Goal: Information Seeking & Learning: Learn about a topic

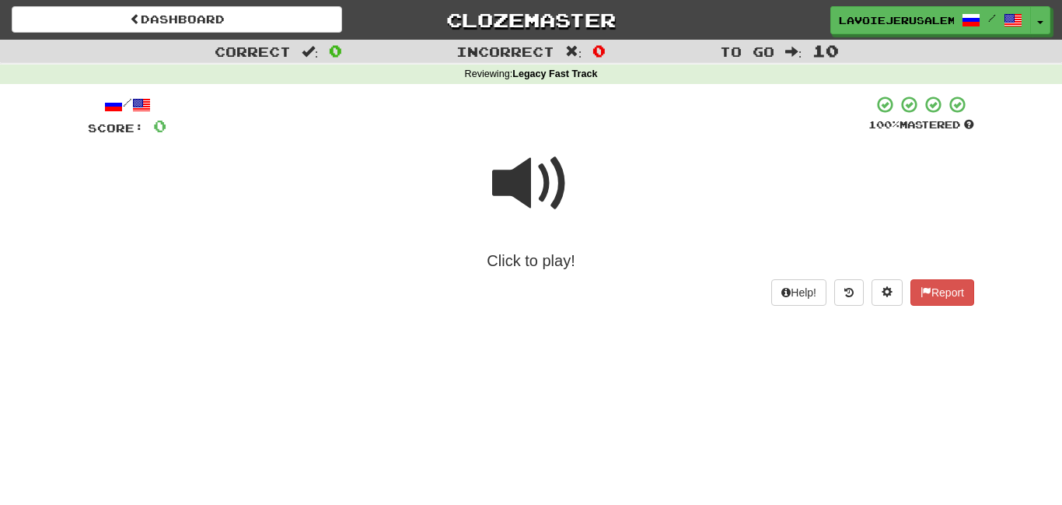
click at [529, 172] on span at bounding box center [531, 184] width 78 height 78
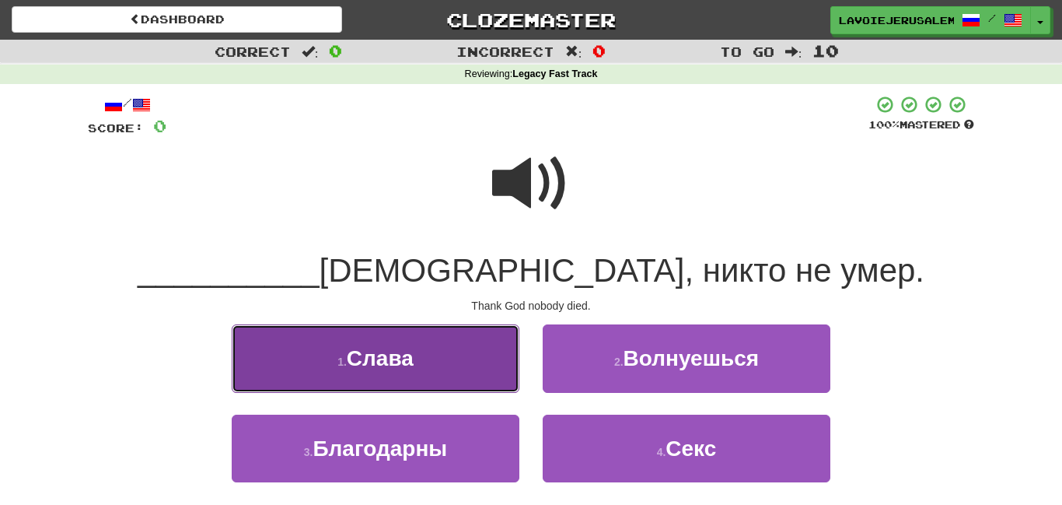
click at [446, 348] on button "1 . Слава" at bounding box center [376, 358] width 288 height 68
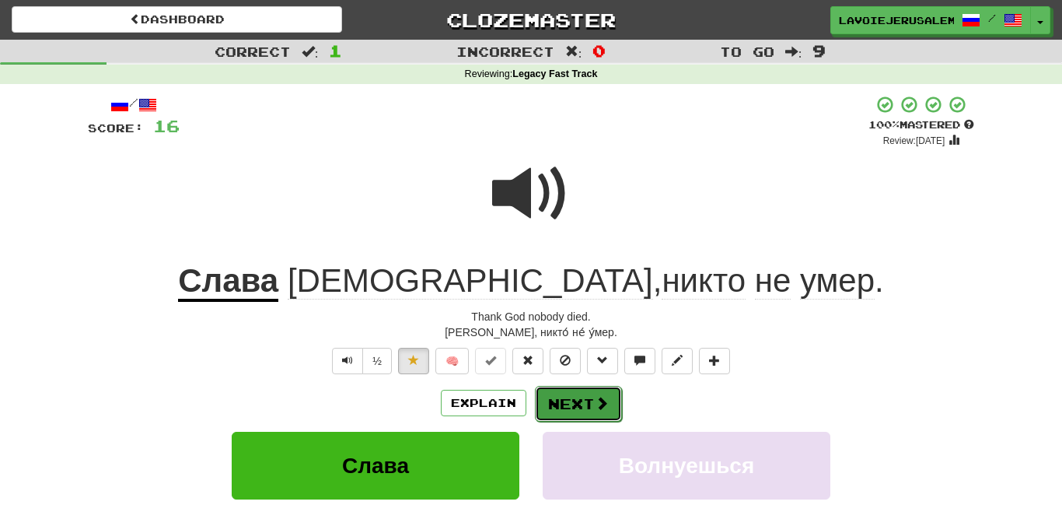
click at [551, 395] on button "Next" at bounding box center [578, 404] width 87 height 36
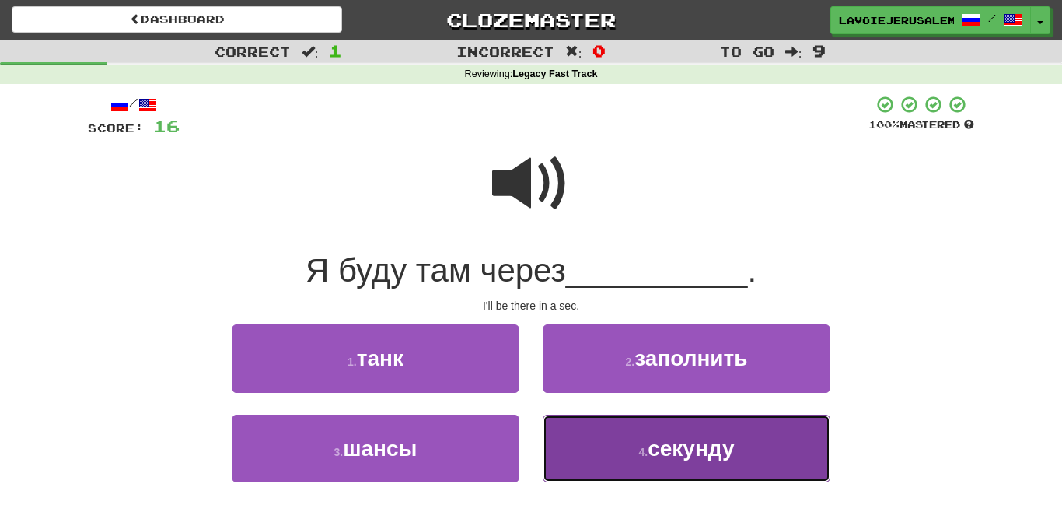
click at [562, 440] on button "4 . секунду" at bounding box center [687, 449] width 288 height 68
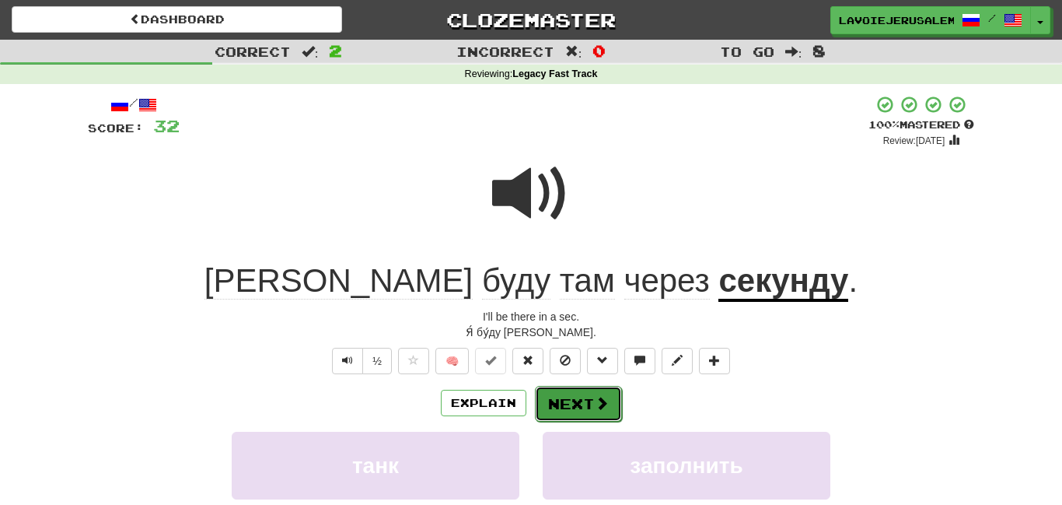
click at [569, 398] on button "Next" at bounding box center [578, 404] width 87 height 36
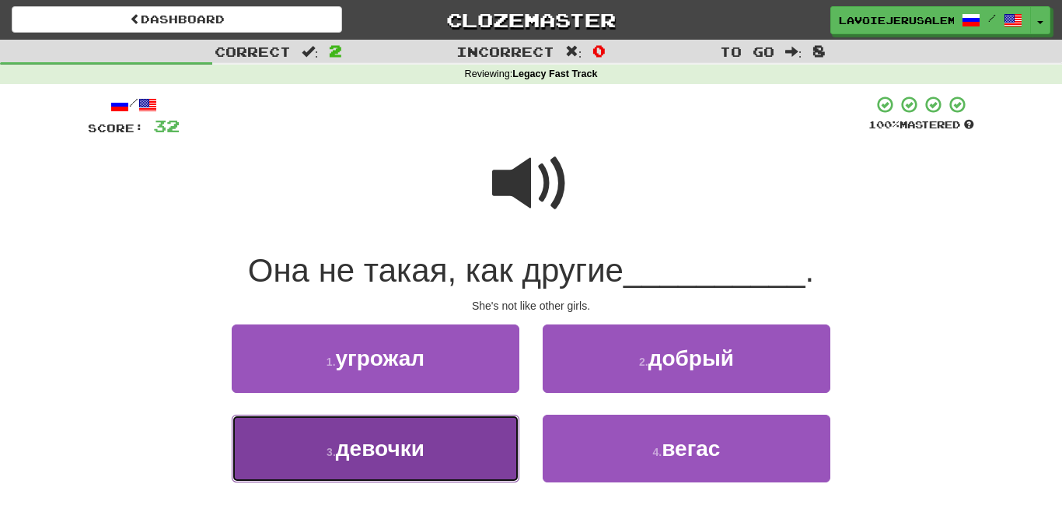
click at [494, 433] on button "3 . девочки" at bounding box center [376, 449] width 288 height 68
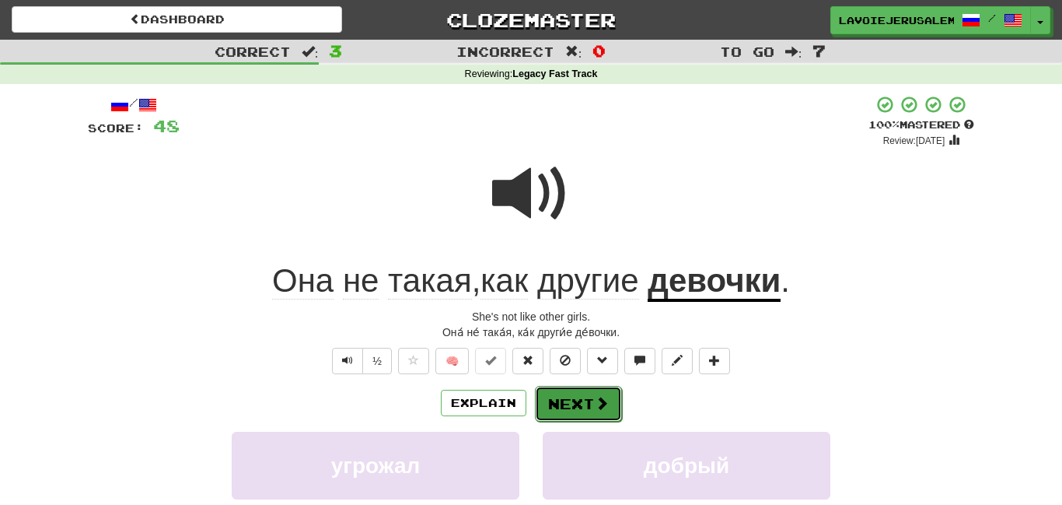
click at [571, 399] on button "Next" at bounding box center [578, 404] width 87 height 36
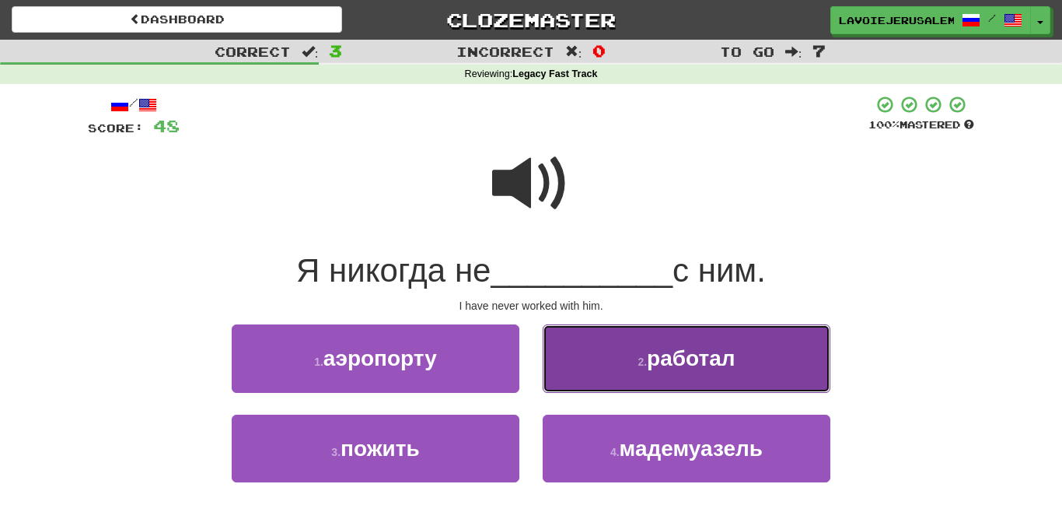
click at [588, 376] on button "2 . работал" at bounding box center [687, 358] width 288 height 68
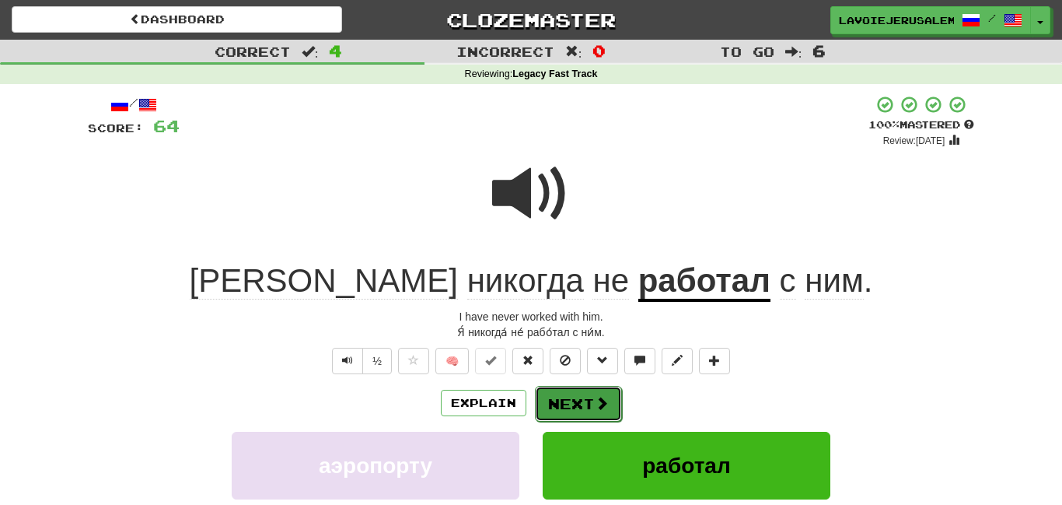
click at [582, 398] on button "Next" at bounding box center [578, 404] width 87 height 36
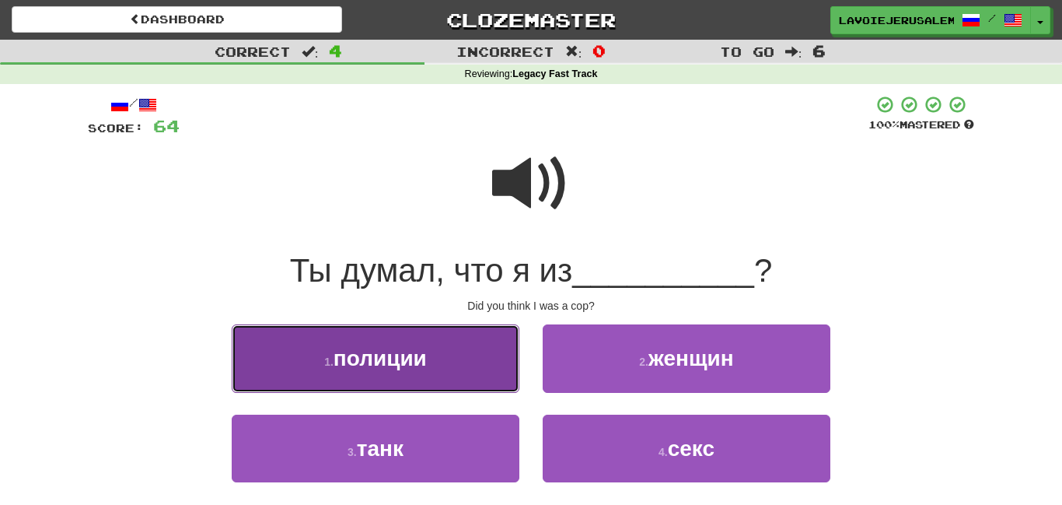
click at [499, 382] on button "1 . полиции" at bounding box center [376, 358] width 288 height 68
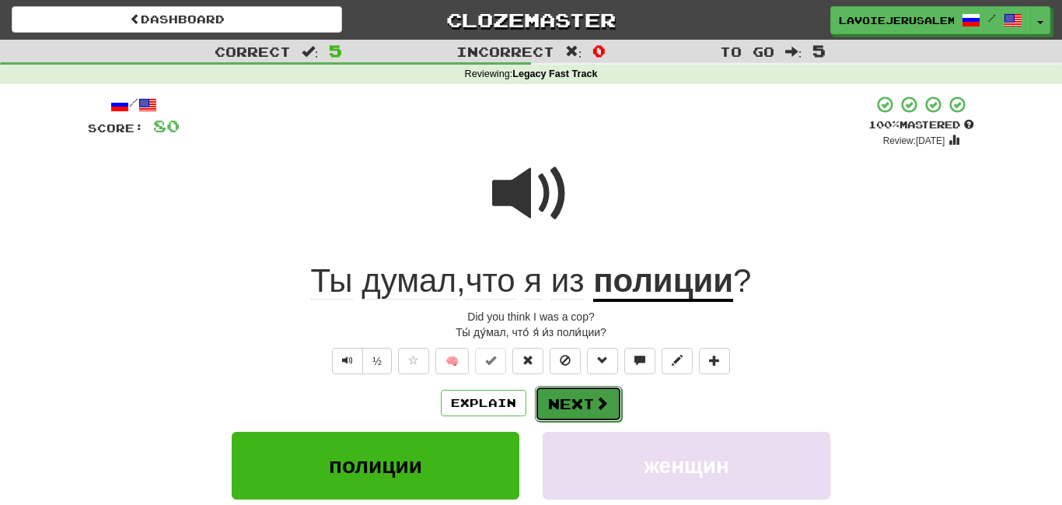
click at [595, 401] on span at bounding box center [602, 403] width 14 height 14
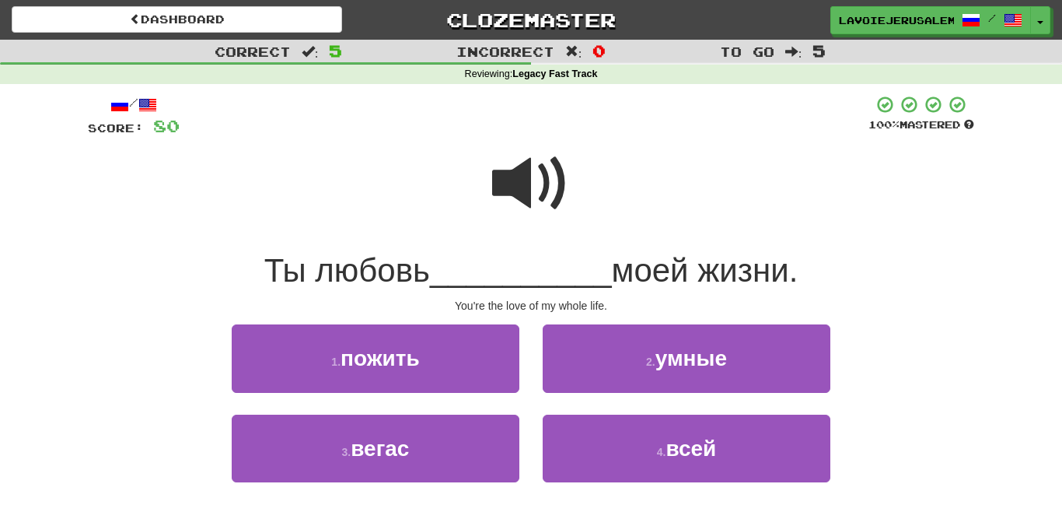
click at [530, 166] on span at bounding box center [531, 184] width 78 height 78
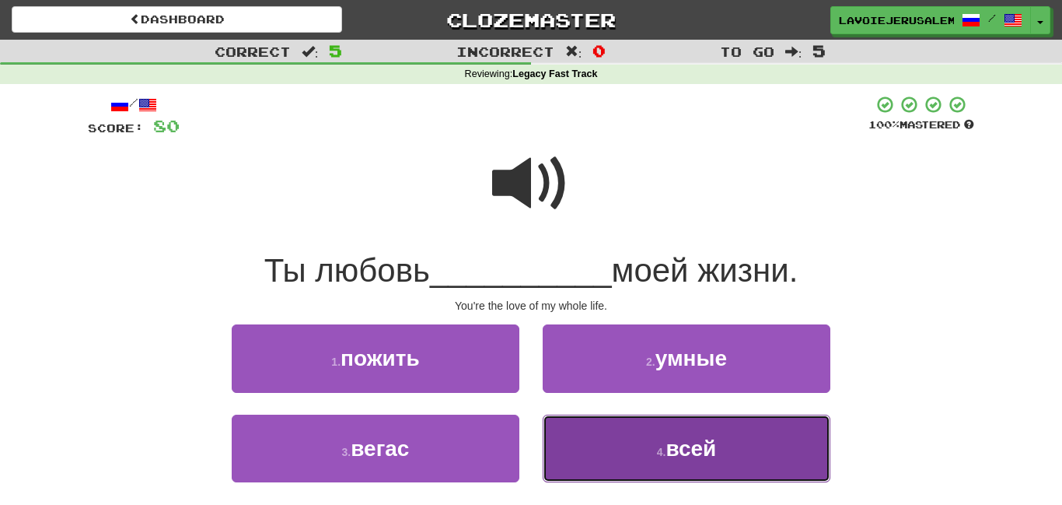
click at [620, 432] on button "4 . всей" at bounding box center [687, 449] width 288 height 68
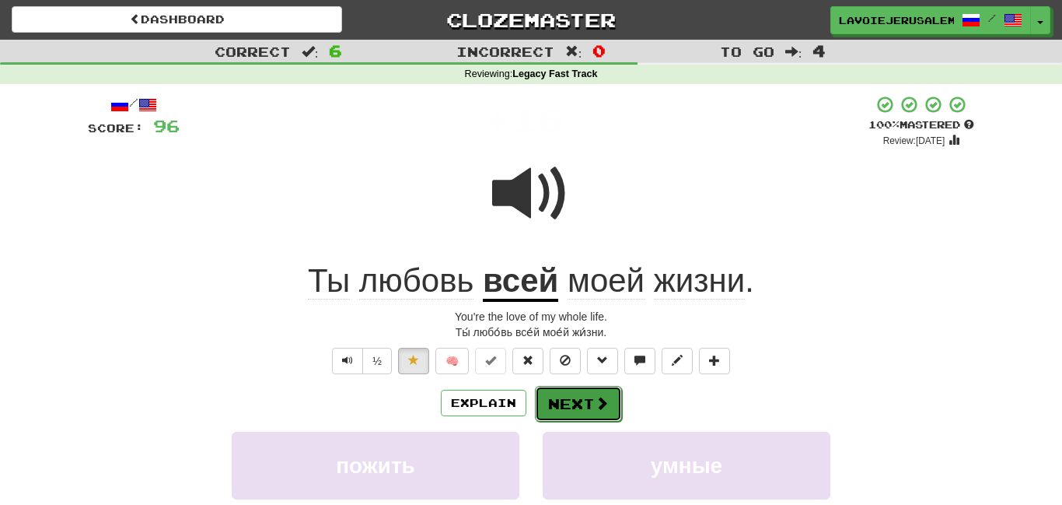
click at [573, 390] on button "Next" at bounding box center [578, 404] width 87 height 36
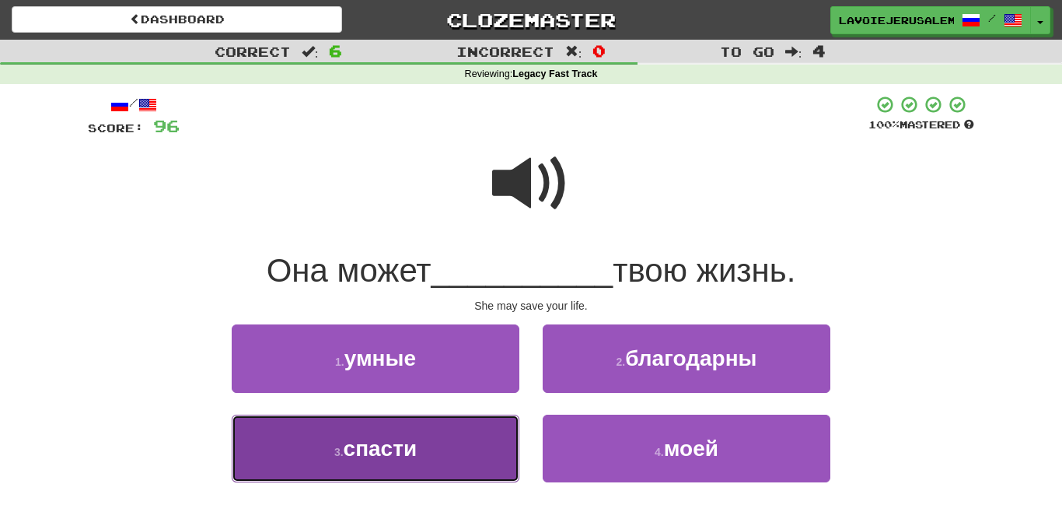
click at [488, 436] on button "3 . спасти" at bounding box center [376, 449] width 288 height 68
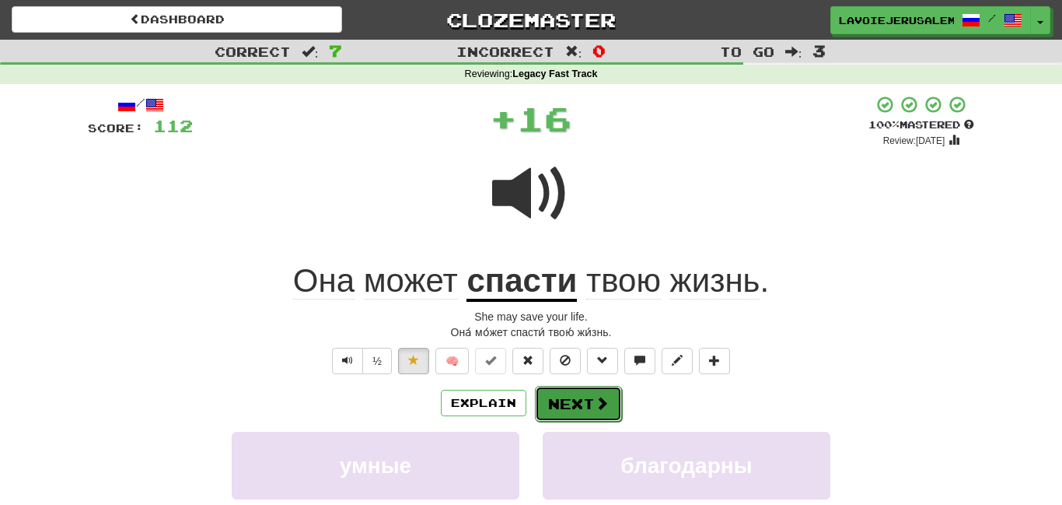
click at [562, 393] on button "Next" at bounding box center [578, 404] width 87 height 36
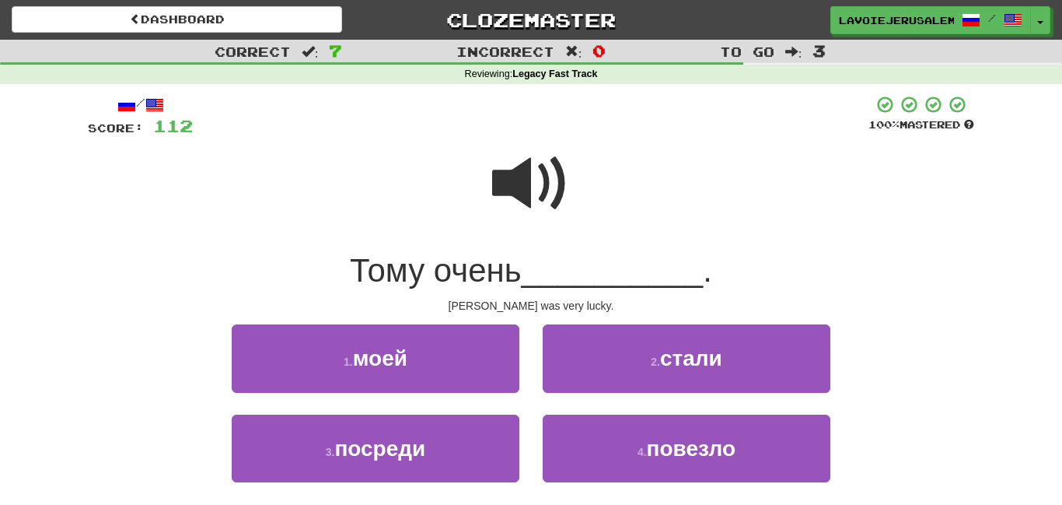
click at [519, 174] on span at bounding box center [531, 184] width 78 height 78
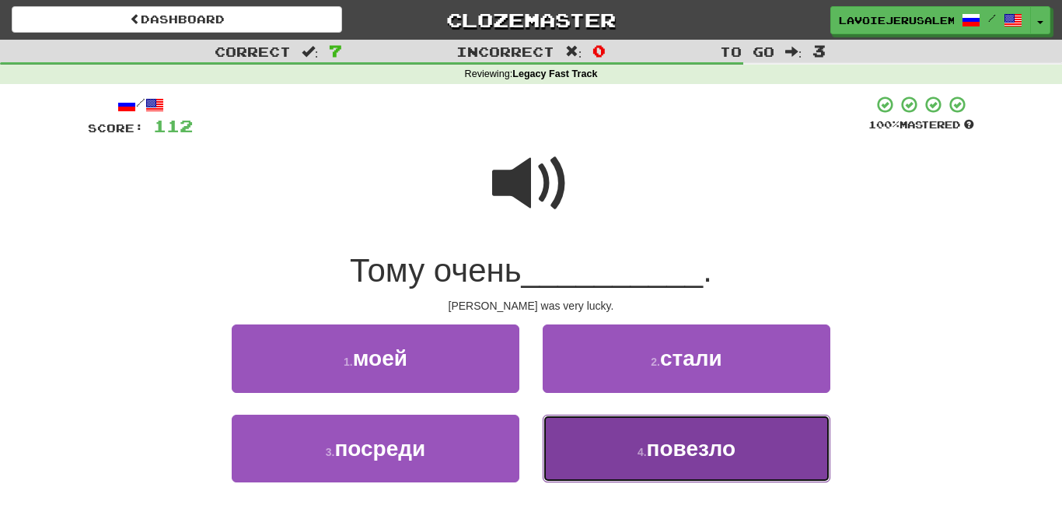
click at [611, 438] on button "4 . повезло" at bounding box center [687, 449] width 288 height 68
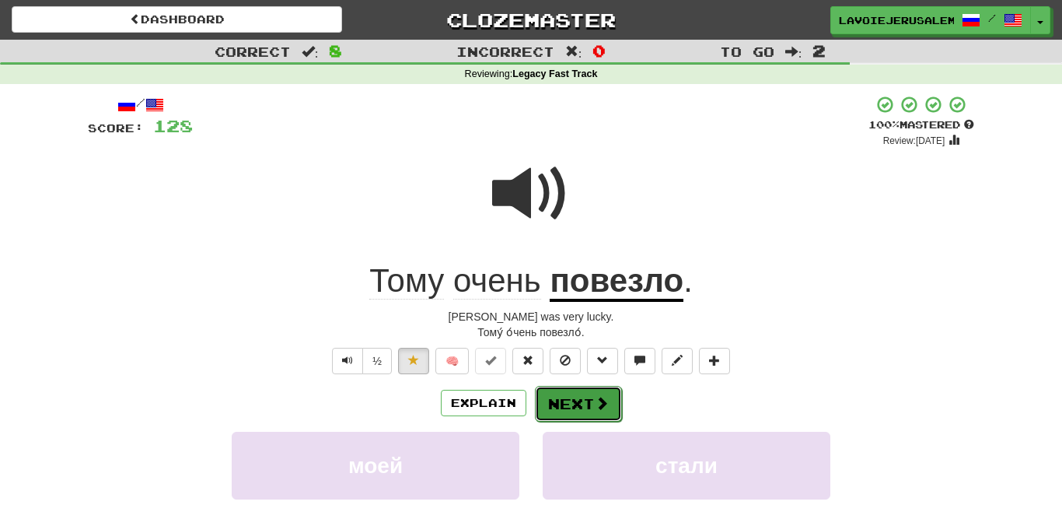
click at [575, 401] on button "Next" at bounding box center [578, 404] width 87 height 36
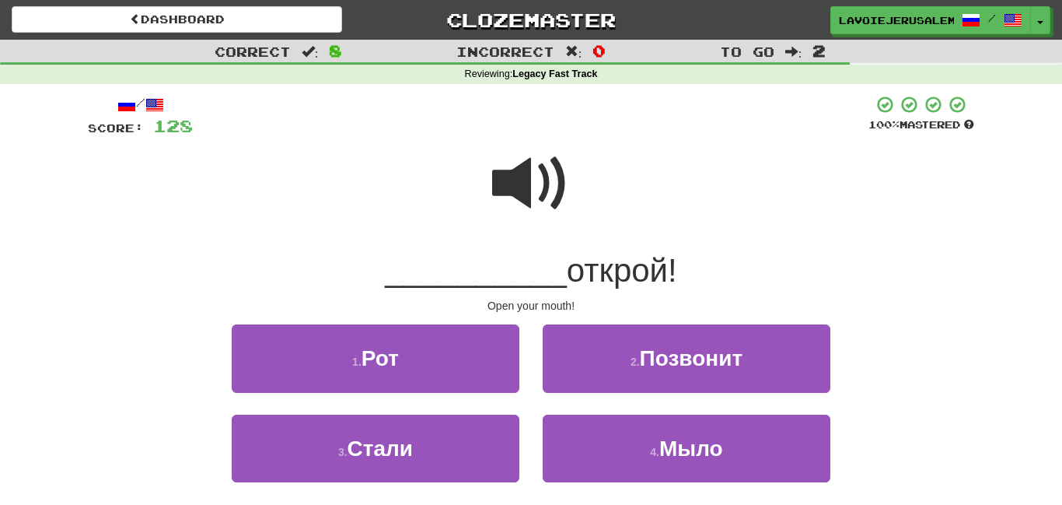
click at [535, 180] on span at bounding box center [531, 184] width 78 height 78
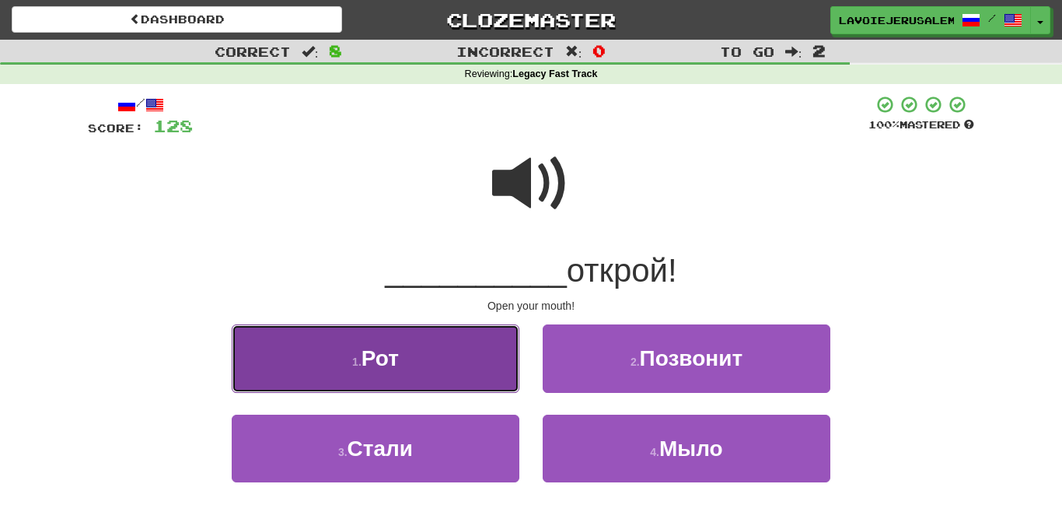
click at [478, 362] on button "1 . Рот" at bounding box center [376, 358] width 288 height 68
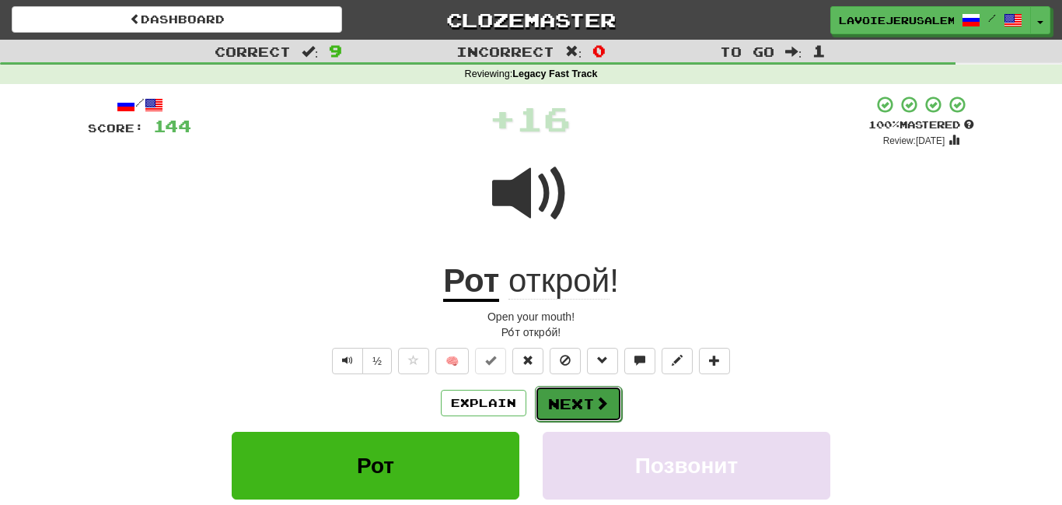
click at [573, 388] on button "Next" at bounding box center [578, 404] width 87 height 36
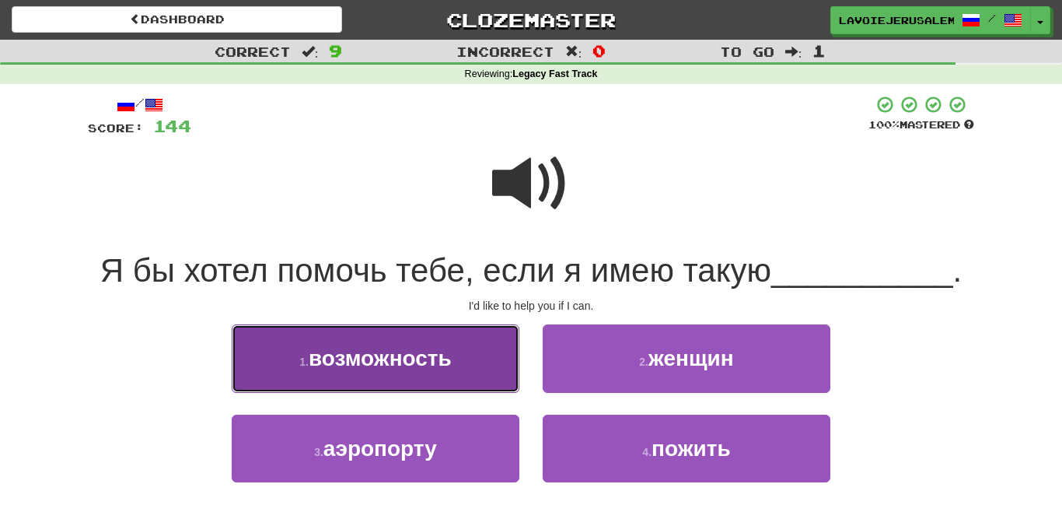
click at [460, 362] on button "1 . возможность" at bounding box center [376, 358] width 288 height 68
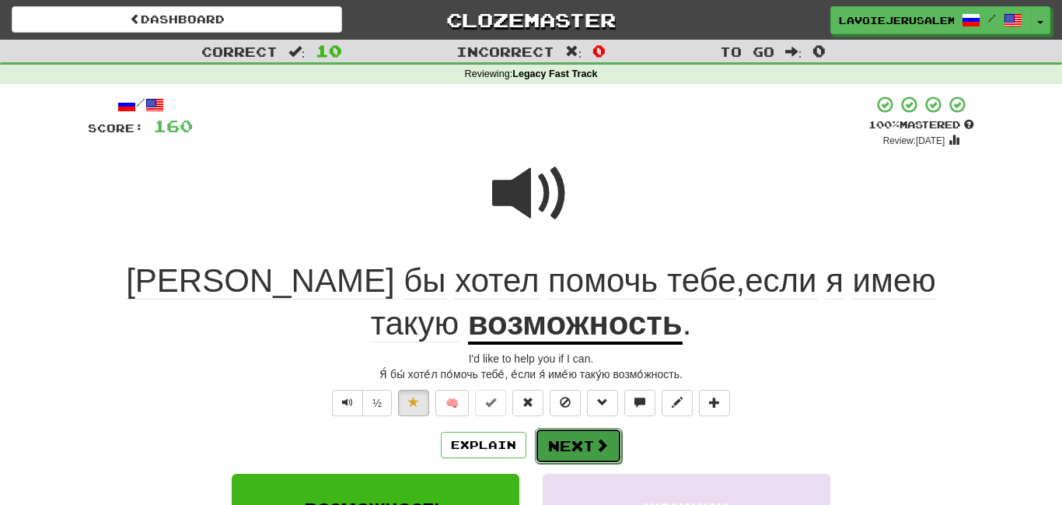
click at [554, 438] on button "Next" at bounding box center [578, 446] width 87 height 36
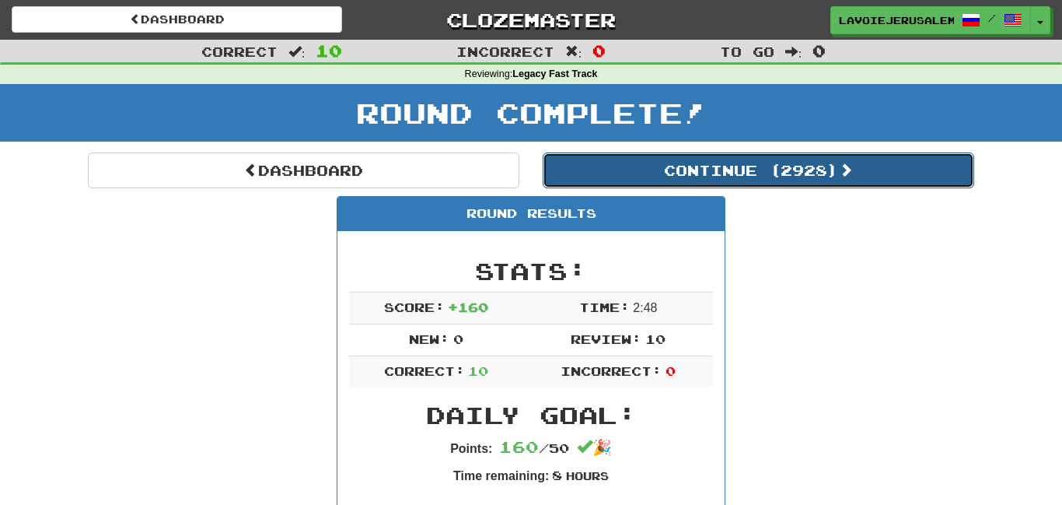
click at [745, 167] on button "Continue ( 2928 )" at bounding box center [759, 170] width 432 height 36
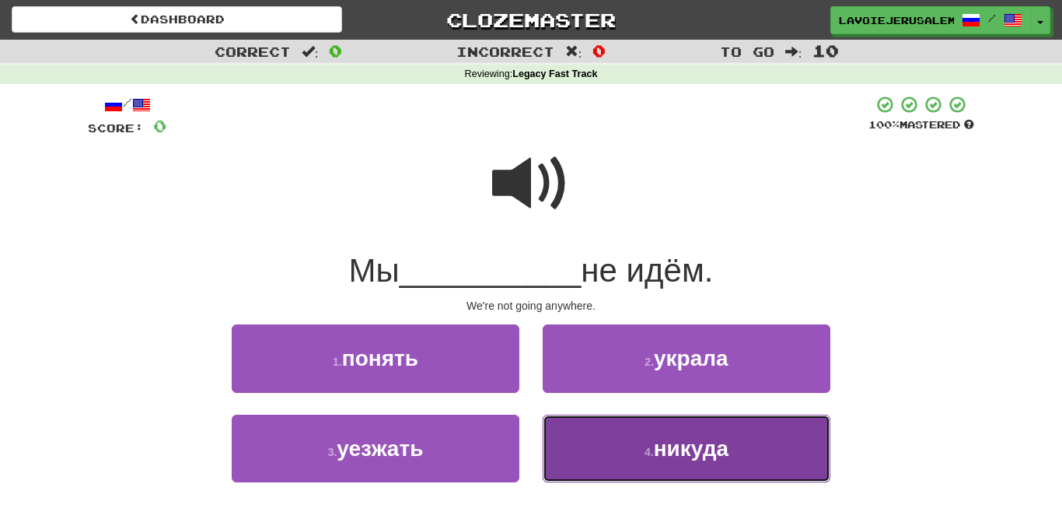
click at [736, 432] on button "4 . никуда" at bounding box center [687, 449] width 288 height 68
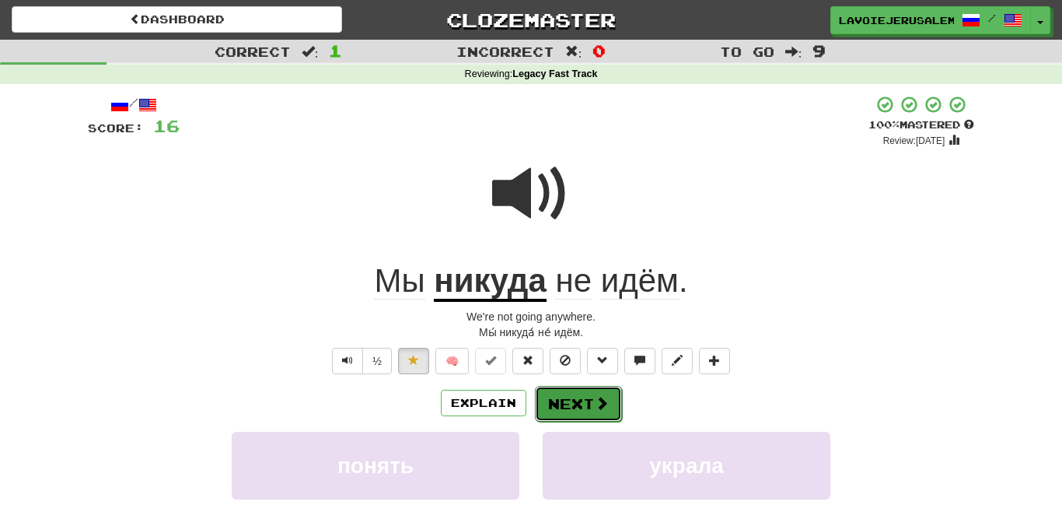
click at [580, 399] on button "Next" at bounding box center [578, 404] width 87 height 36
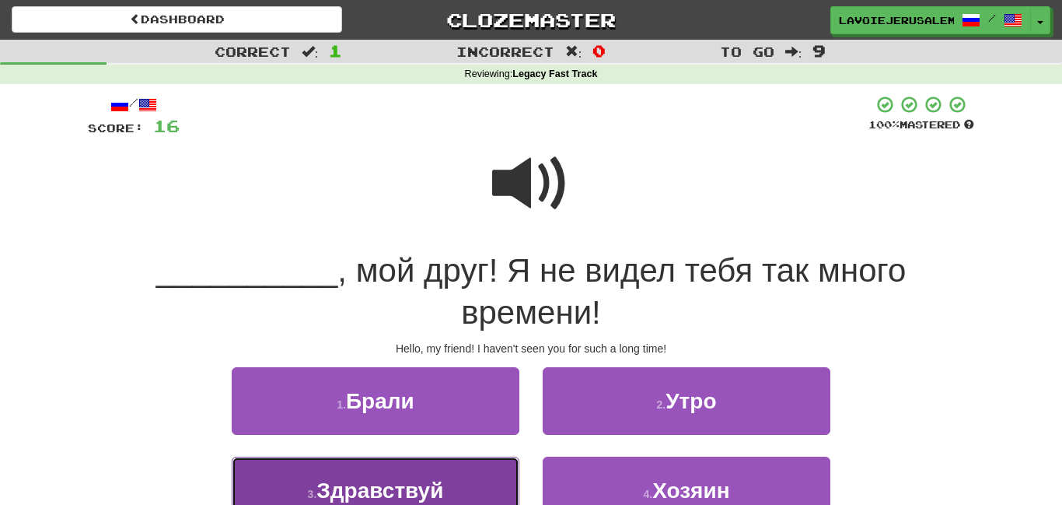
click at [489, 470] on button "3 . Здравствуй" at bounding box center [376, 491] width 288 height 68
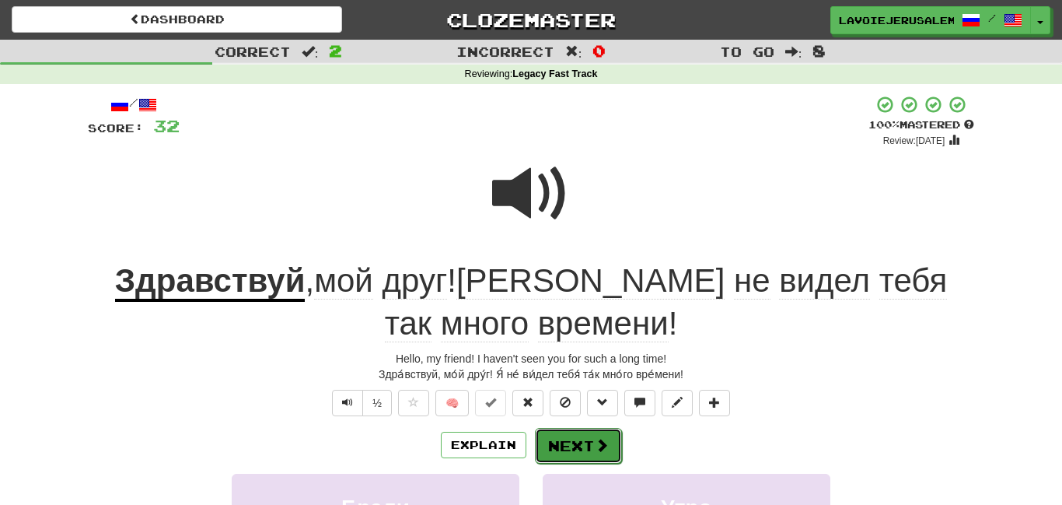
click at [572, 428] on button "Next" at bounding box center [578, 446] width 87 height 36
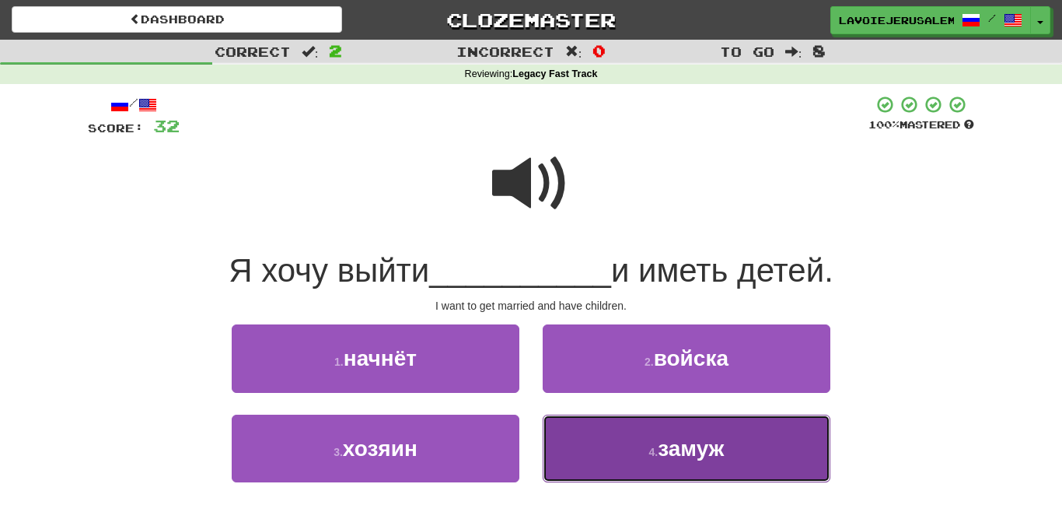
click at [583, 426] on button "4 . замуж" at bounding box center [687, 449] width 288 height 68
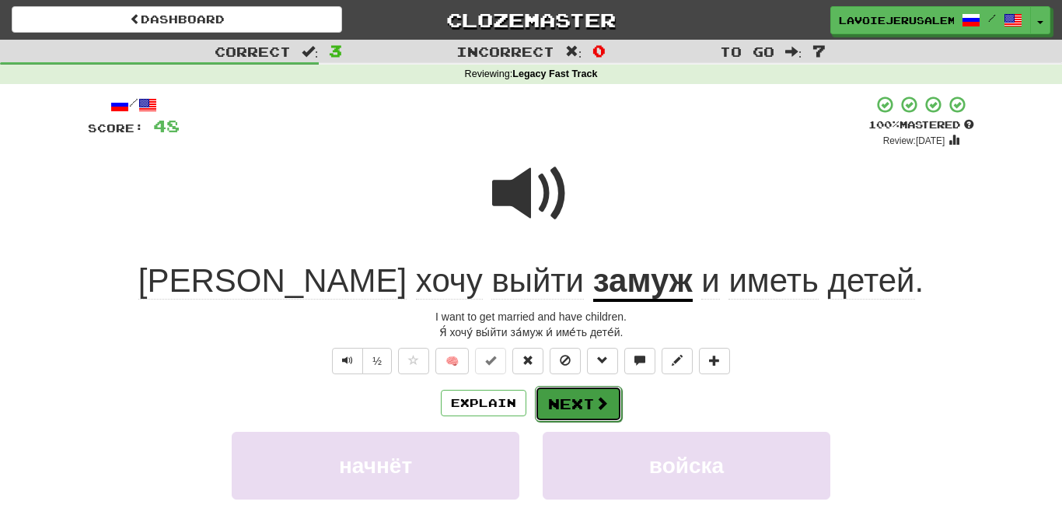
click at [575, 402] on button "Next" at bounding box center [578, 404] width 87 height 36
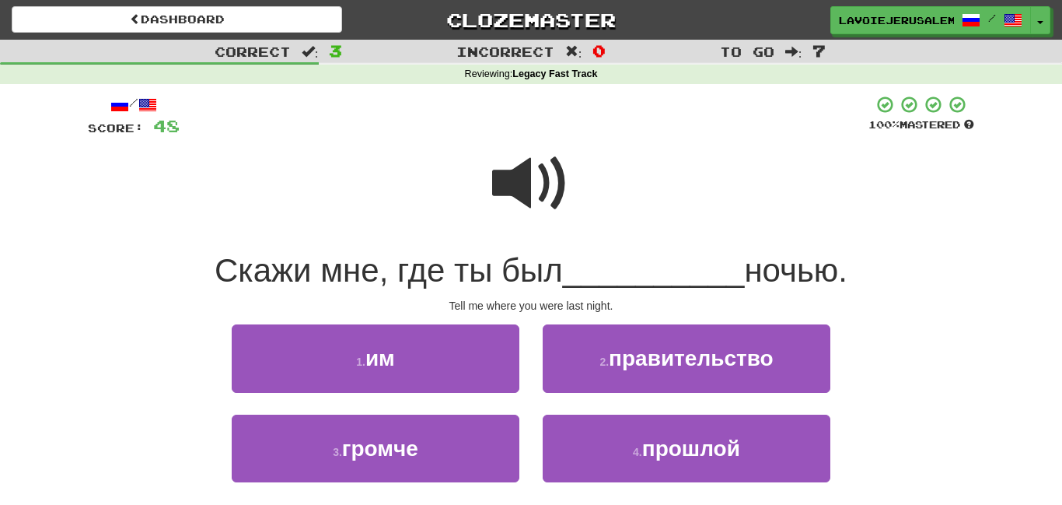
click at [517, 170] on span at bounding box center [531, 184] width 78 height 78
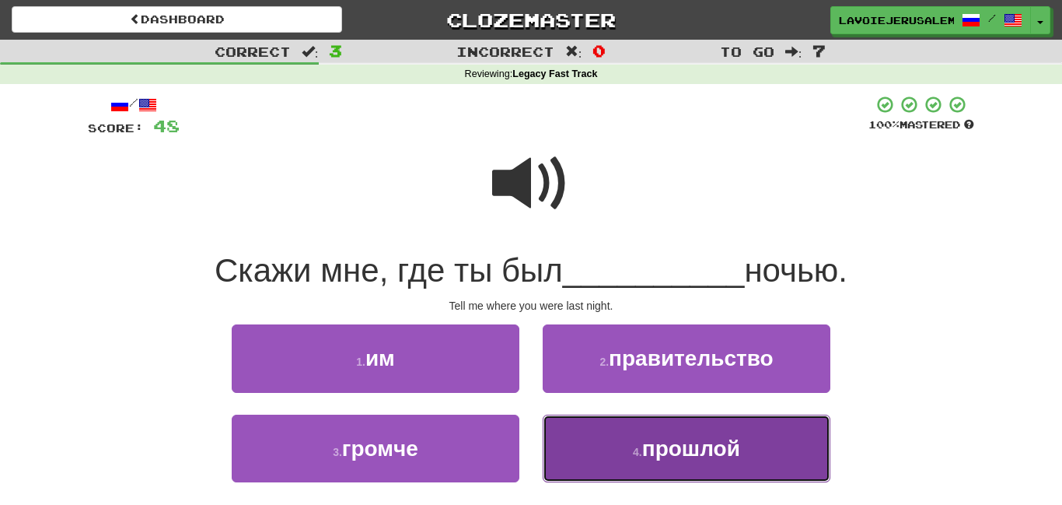
click at [613, 423] on button "4 . прошлой" at bounding box center [687, 449] width 288 height 68
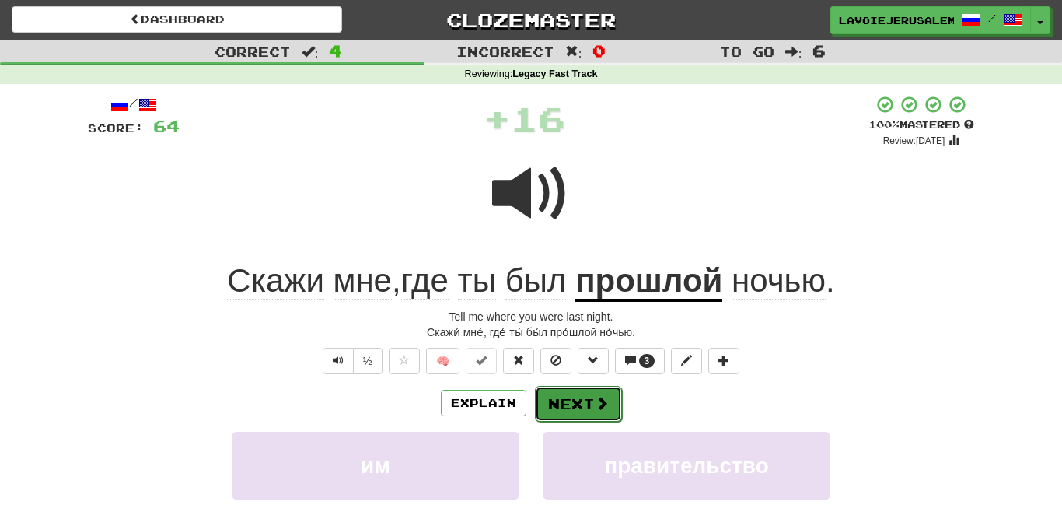
click at [595, 401] on span at bounding box center [602, 403] width 14 height 14
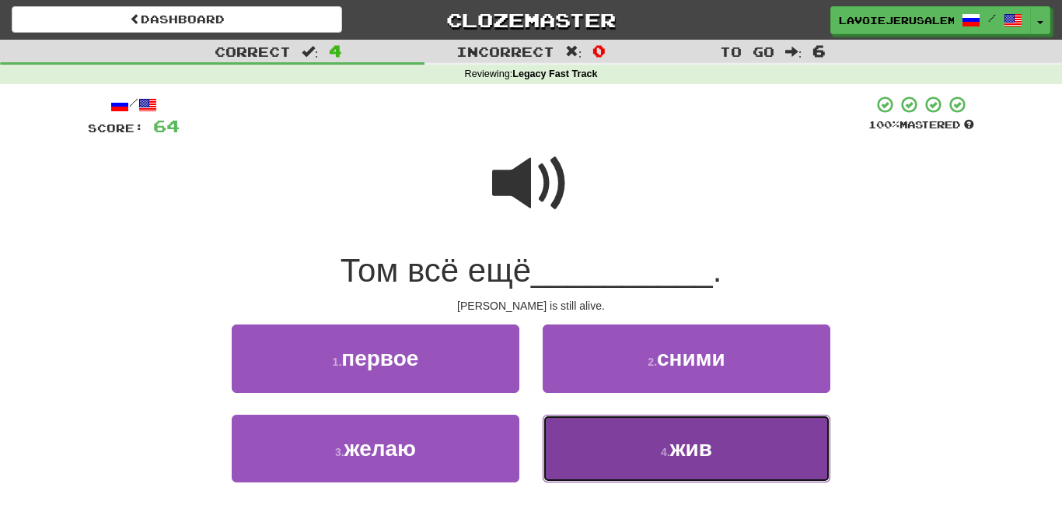
click at [613, 431] on button "4 . жив" at bounding box center [687, 449] width 288 height 68
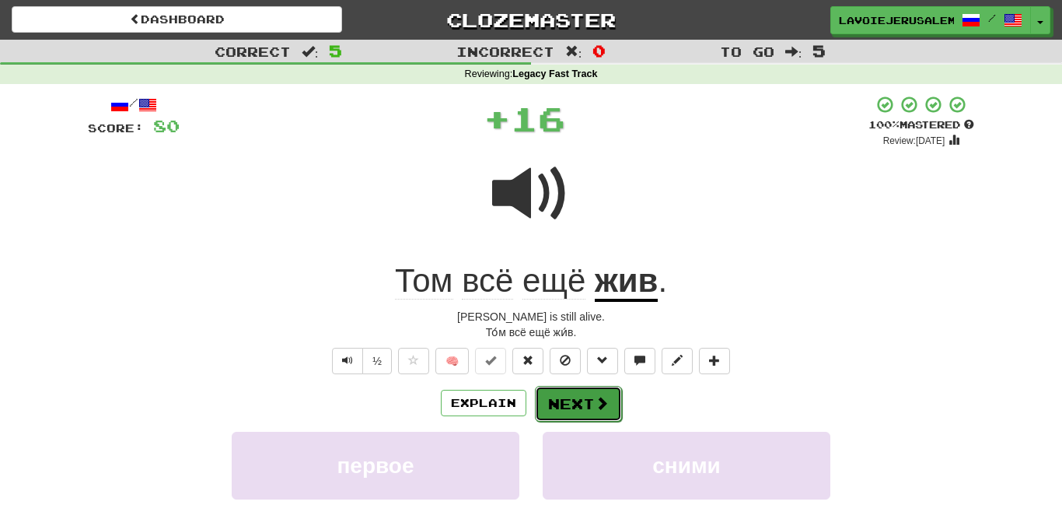
click at [579, 409] on button "Next" at bounding box center [578, 404] width 87 height 36
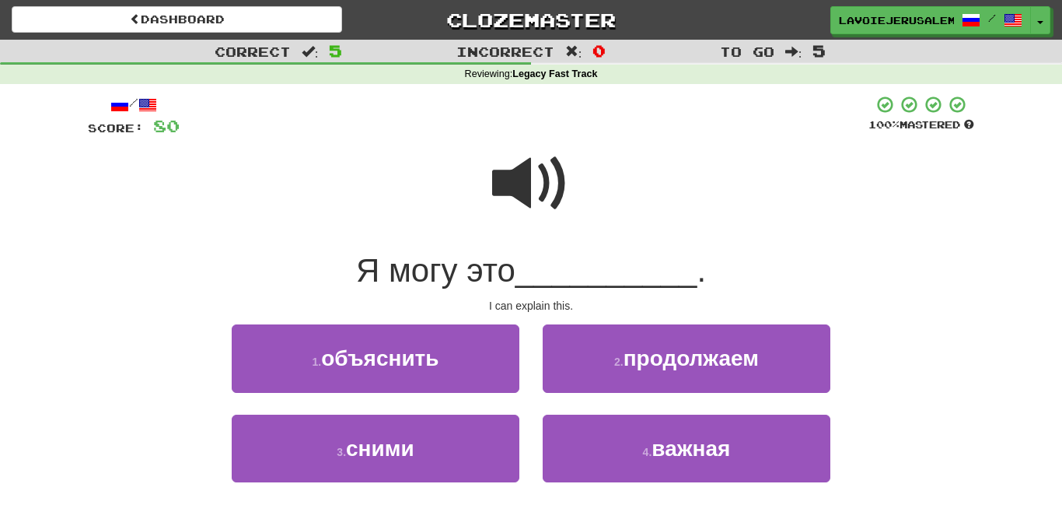
click at [513, 186] on span at bounding box center [531, 184] width 78 height 78
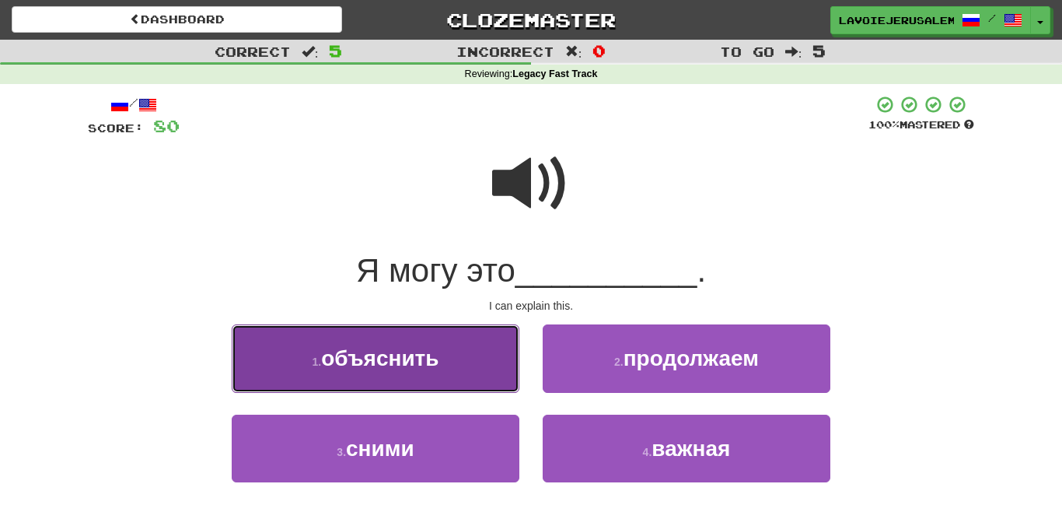
click at [482, 355] on button "1 . объяснить" at bounding box center [376, 358] width 288 height 68
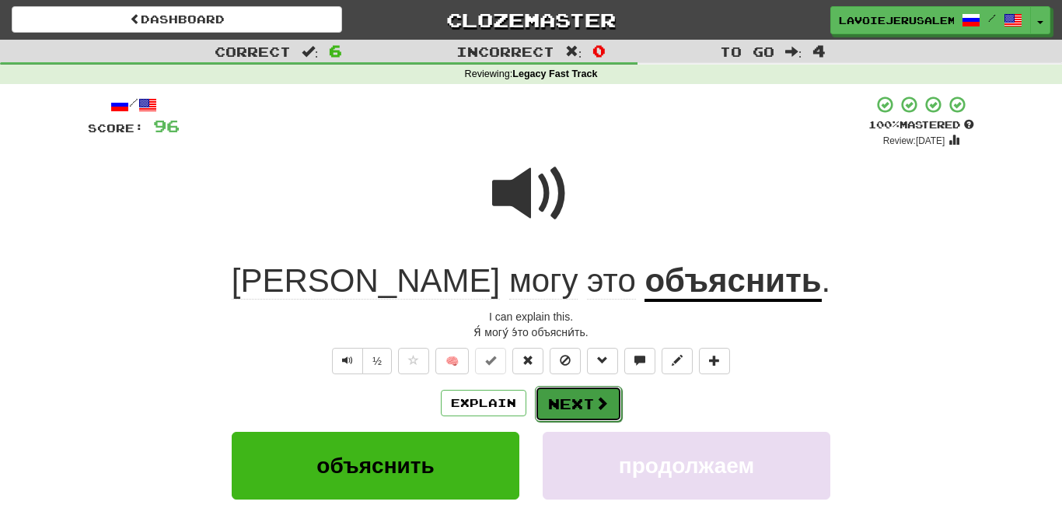
click at [576, 403] on button "Next" at bounding box center [578, 404] width 87 height 36
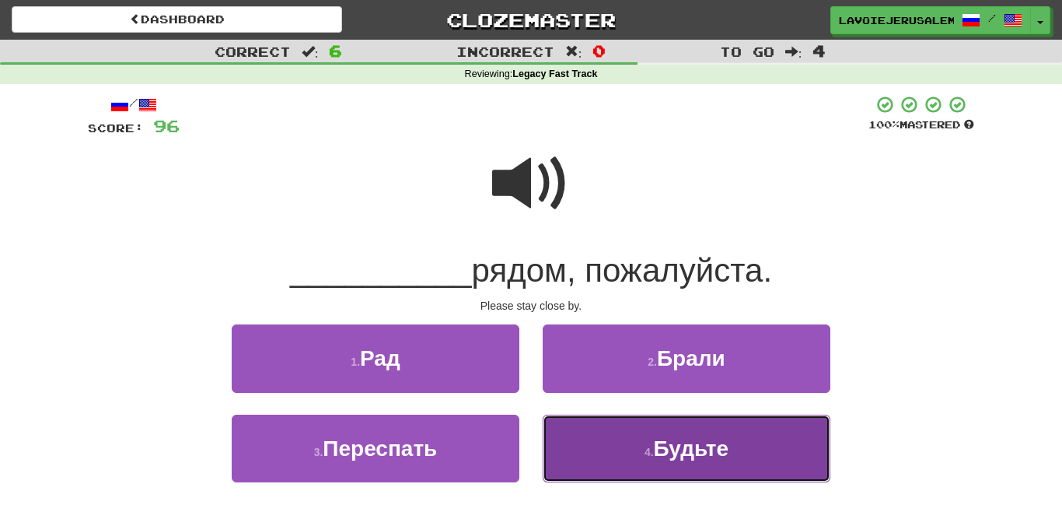
click at [638, 453] on button "4 . Будьте" at bounding box center [687, 449] width 288 height 68
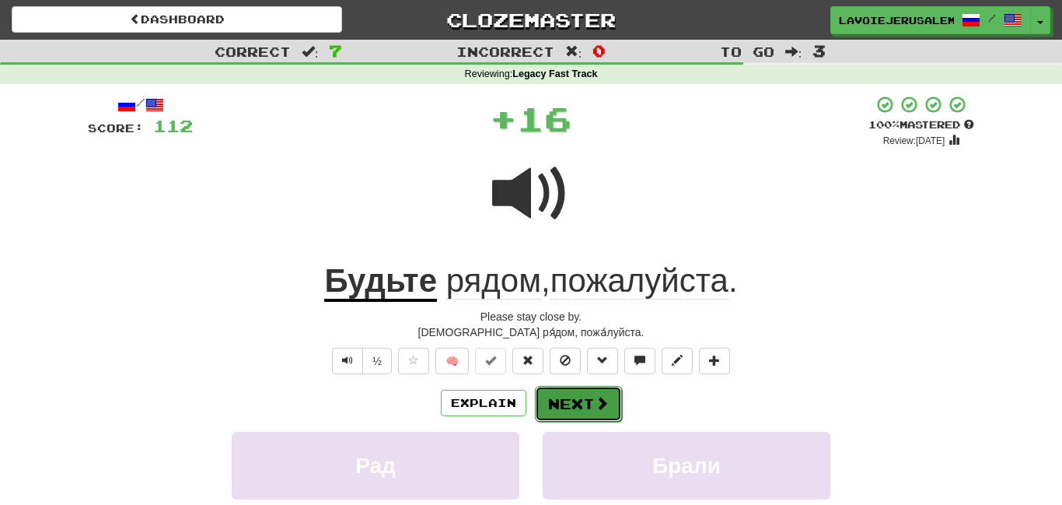
click at [595, 401] on span at bounding box center [602, 403] width 14 height 14
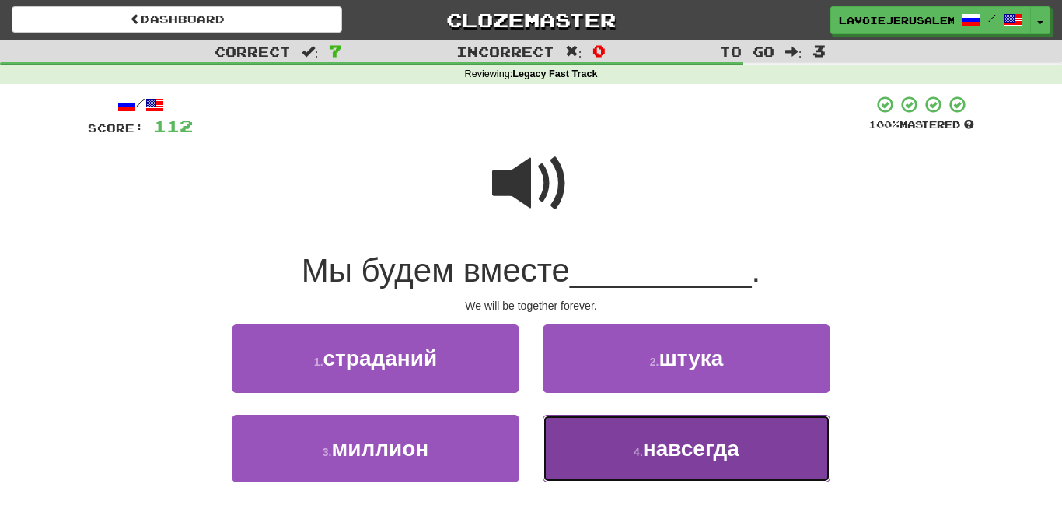
click at [615, 437] on button "4 . навсегда" at bounding box center [687, 449] width 288 height 68
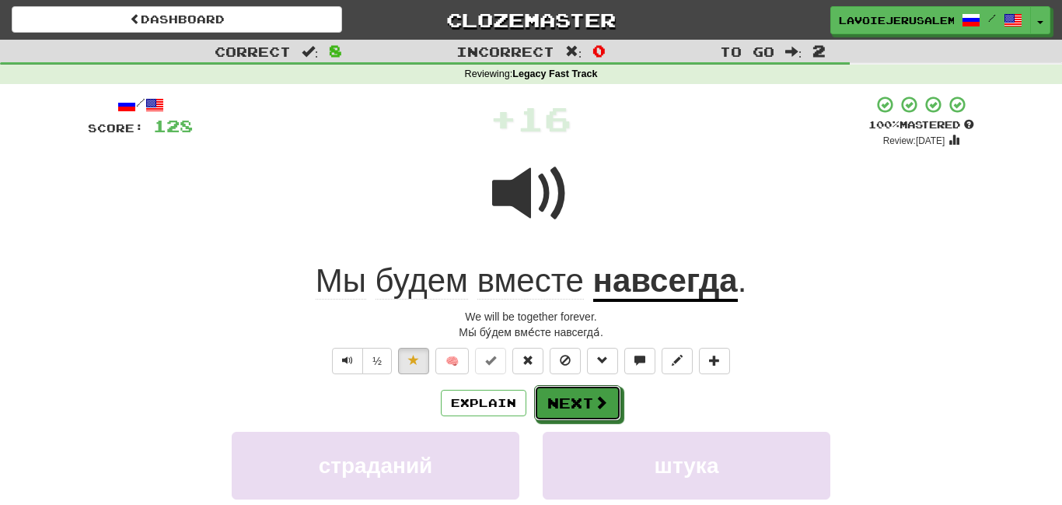
click at [576, 393] on button "Next" at bounding box center [577, 403] width 87 height 36
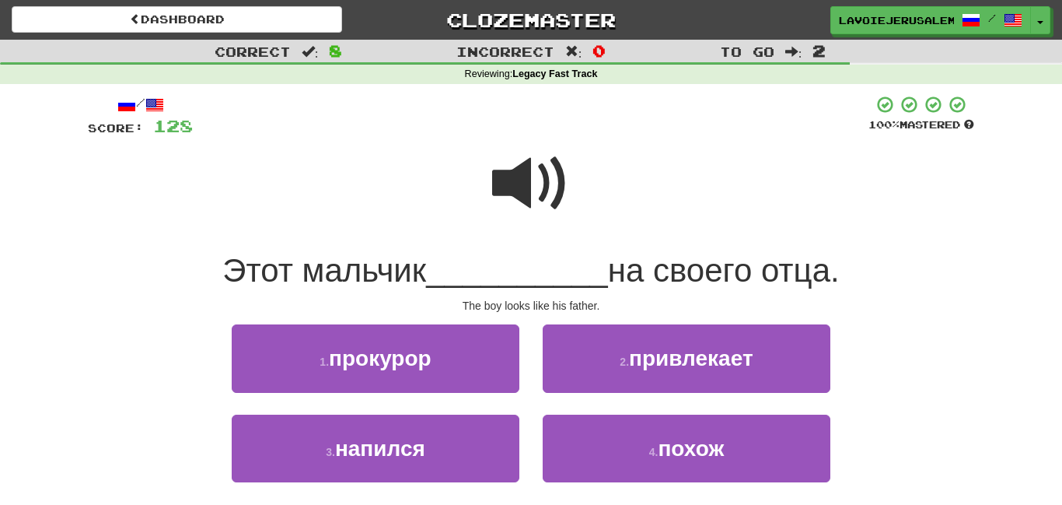
click at [503, 180] on span at bounding box center [531, 184] width 78 height 78
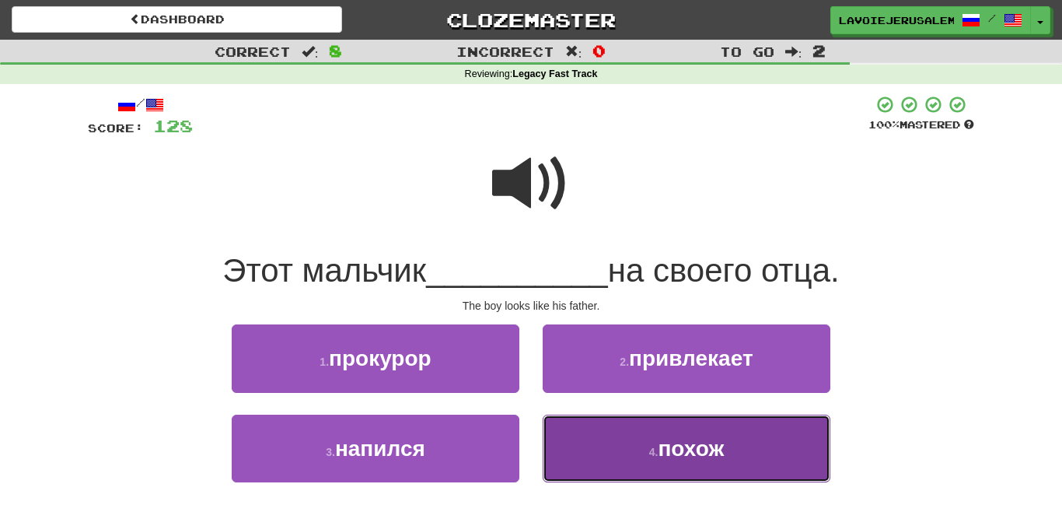
click at [591, 441] on button "4 . похож" at bounding box center [687, 449] width 288 height 68
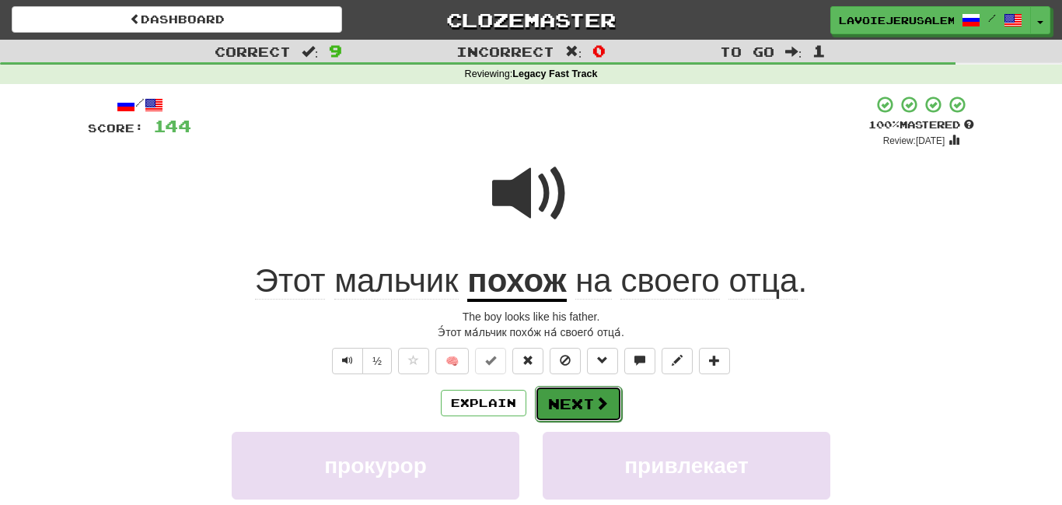
click at [567, 396] on button "Next" at bounding box center [578, 404] width 87 height 36
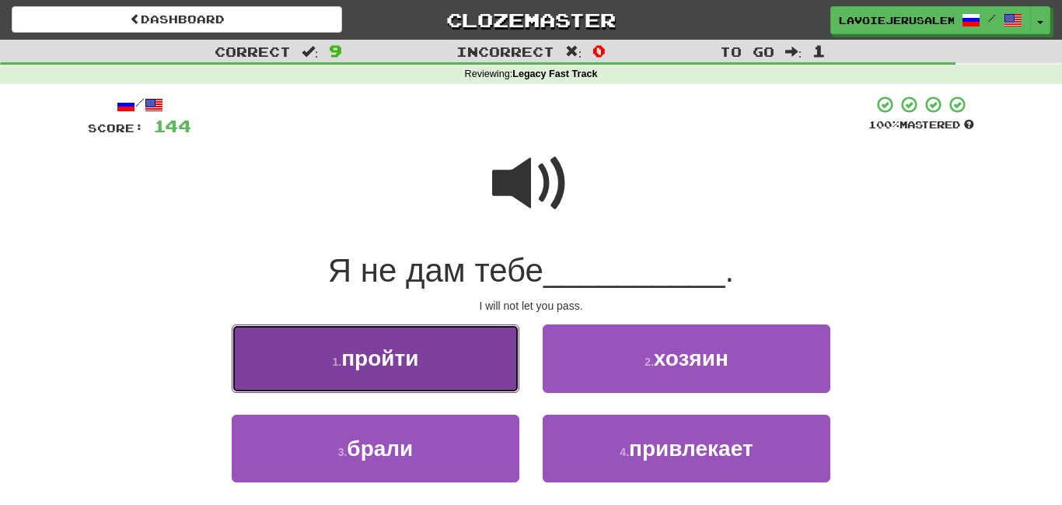
click at [485, 366] on button "1 . пройти" at bounding box center [376, 358] width 288 height 68
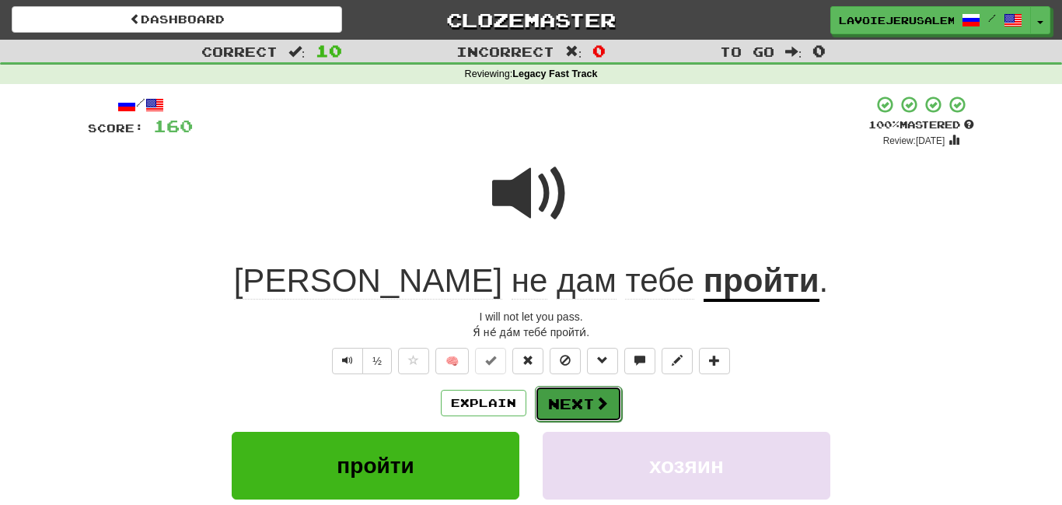
click at [576, 393] on button "Next" at bounding box center [578, 404] width 87 height 36
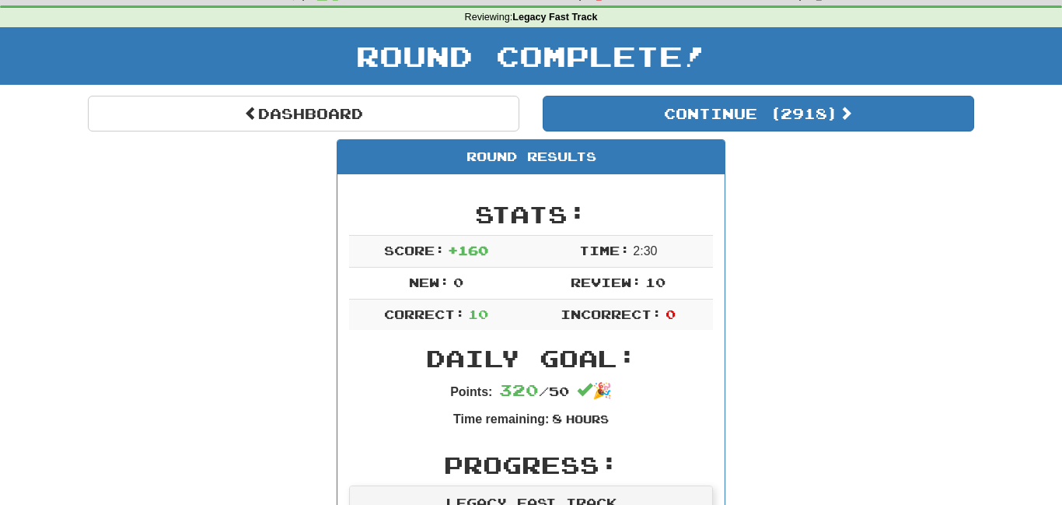
scroll to position [53, 0]
